Goal: Task Accomplishment & Management: Use online tool/utility

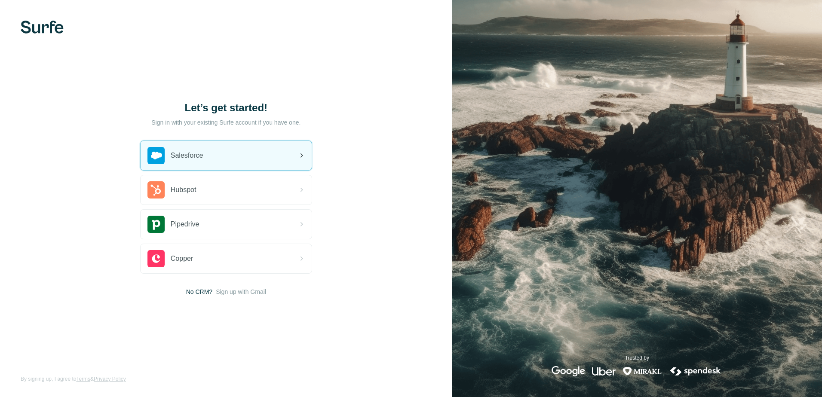
click at [208, 156] on div "Salesforce" at bounding box center [226, 155] width 171 height 29
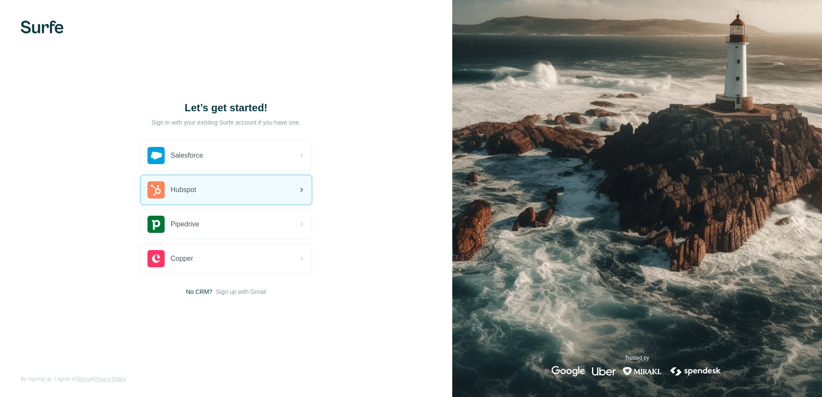
click at [218, 195] on div "Hubspot" at bounding box center [226, 189] width 171 height 29
